Goal: Navigation & Orientation: Go to known website

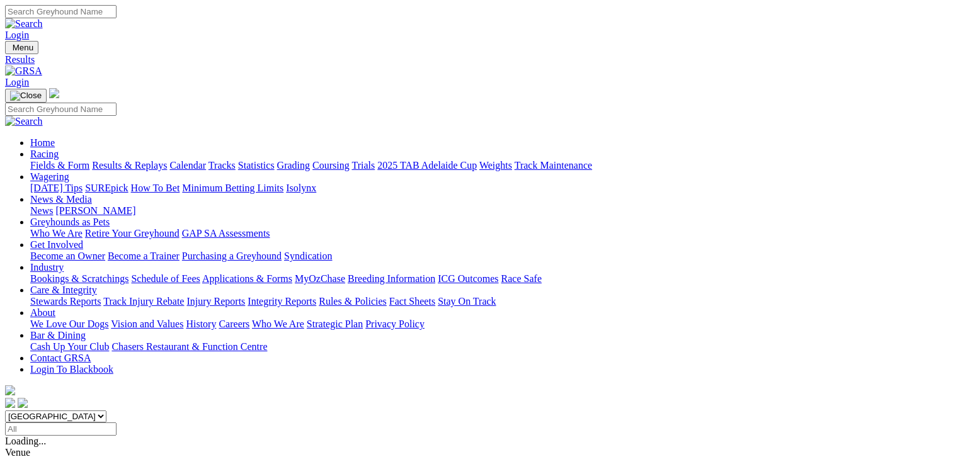
click at [55, 160] on link "Fields & Form" at bounding box center [59, 165] width 59 height 11
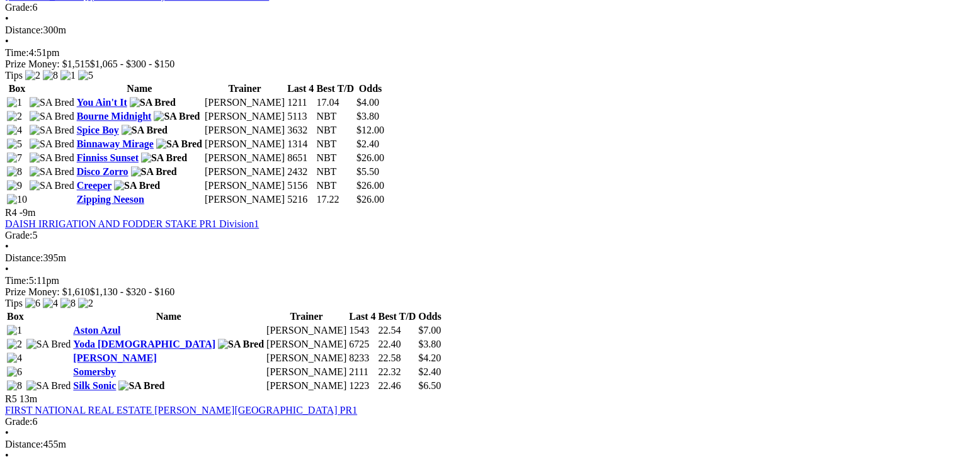
scroll to position [1355, 0]
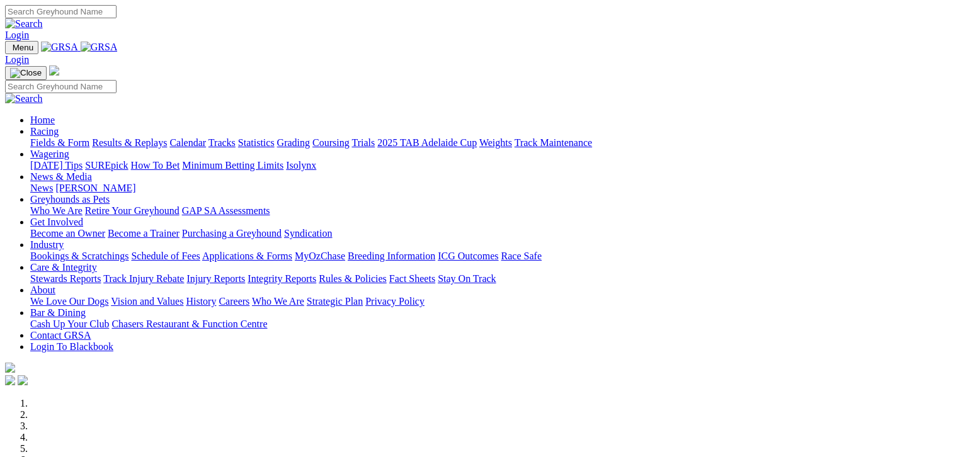
click at [57, 137] on link "Fields & Form" at bounding box center [59, 142] width 59 height 11
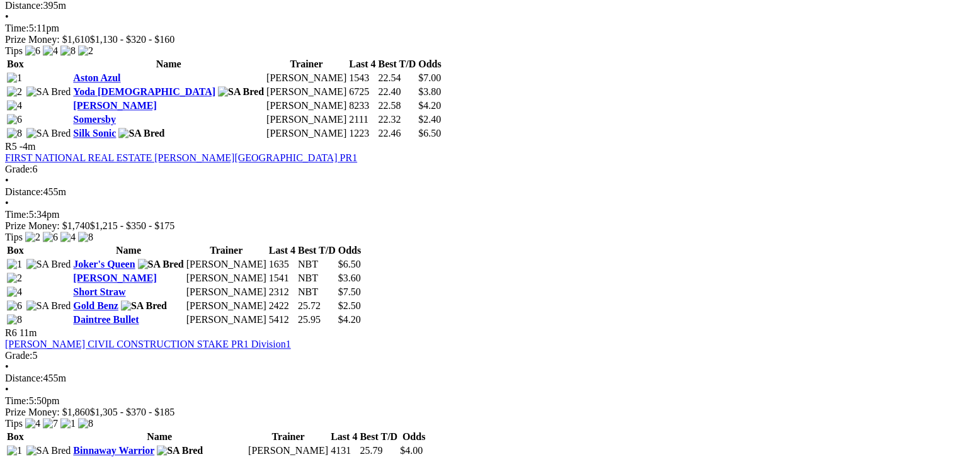
scroll to position [1370, 0]
